Goal: Transaction & Acquisition: Download file/media

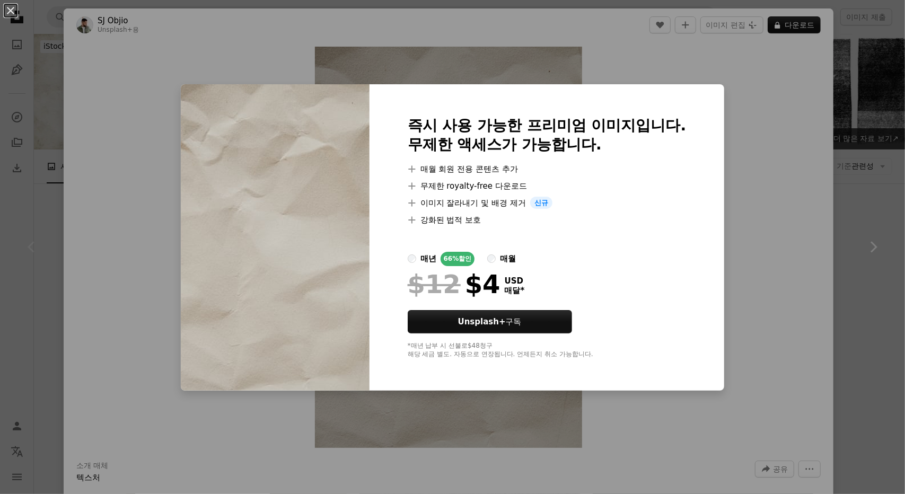
click at [560, 46] on div "An X shape 즉시 사용 가능한 프리미엄 이미지입니다. 무제한 액세스가 가능합니다. A plus sign 매월 회원 전용 콘텐츠 추가 A…" at bounding box center [452, 247] width 905 height 494
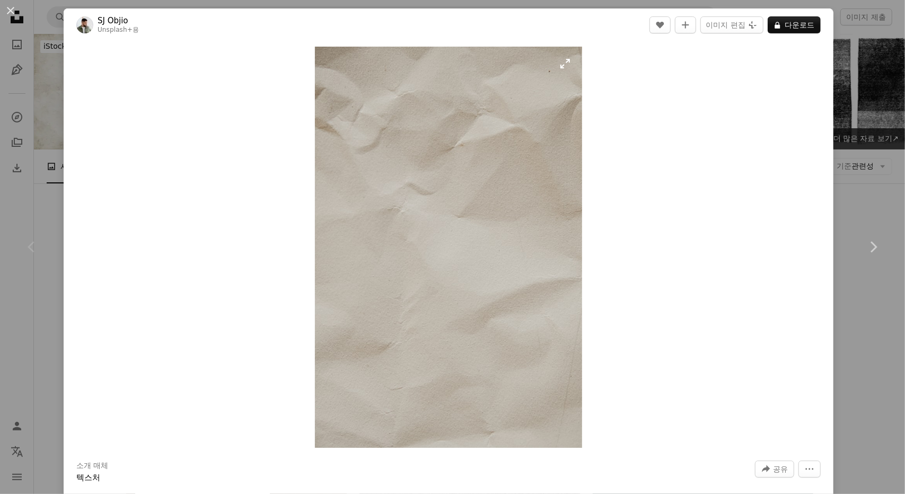
click at [554, 65] on img "이 이미지 확대" at bounding box center [449, 247] width 268 height 401
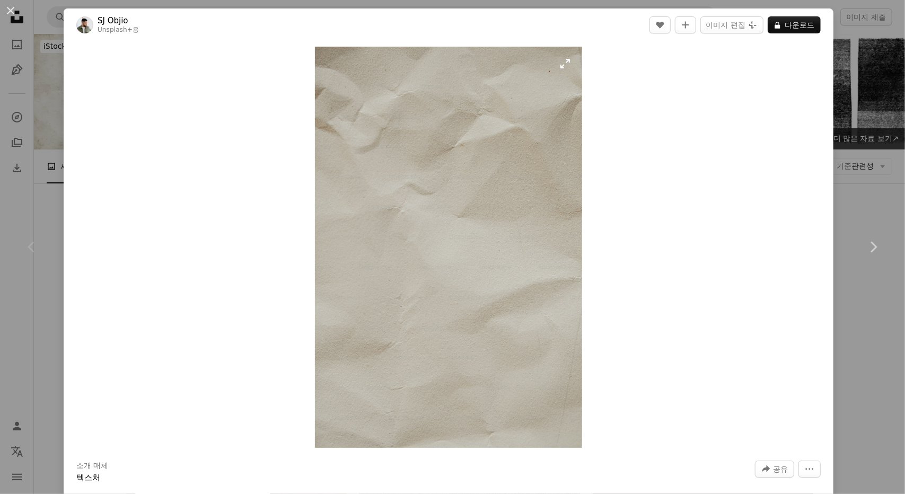
click at [567, 65] on img "이 이미지 확대" at bounding box center [449, 247] width 268 height 401
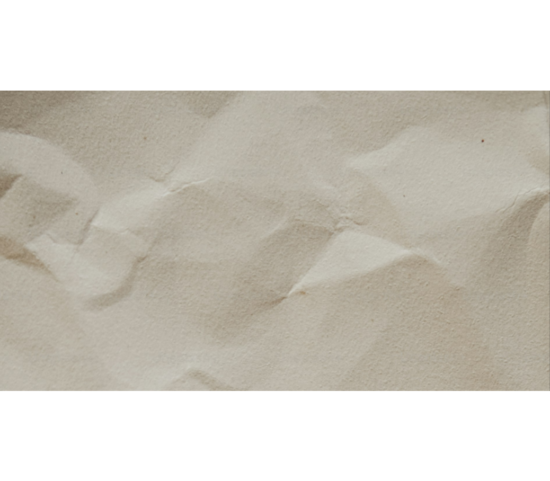
scroll to position [420, 0]
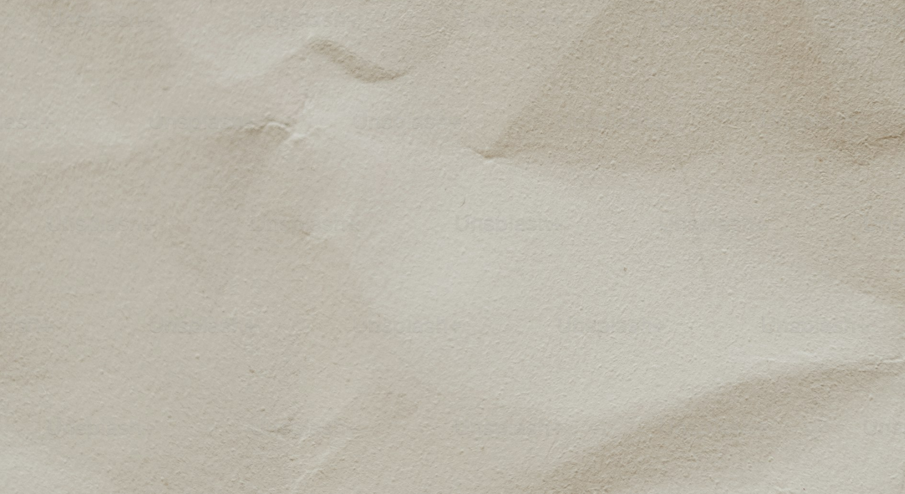
click at [567, 65] on img "이 이미지 축소" at bounding box center [452, 258] width 906 height 1359
